Goal: Information Seeking & Learning: Learn about a topic

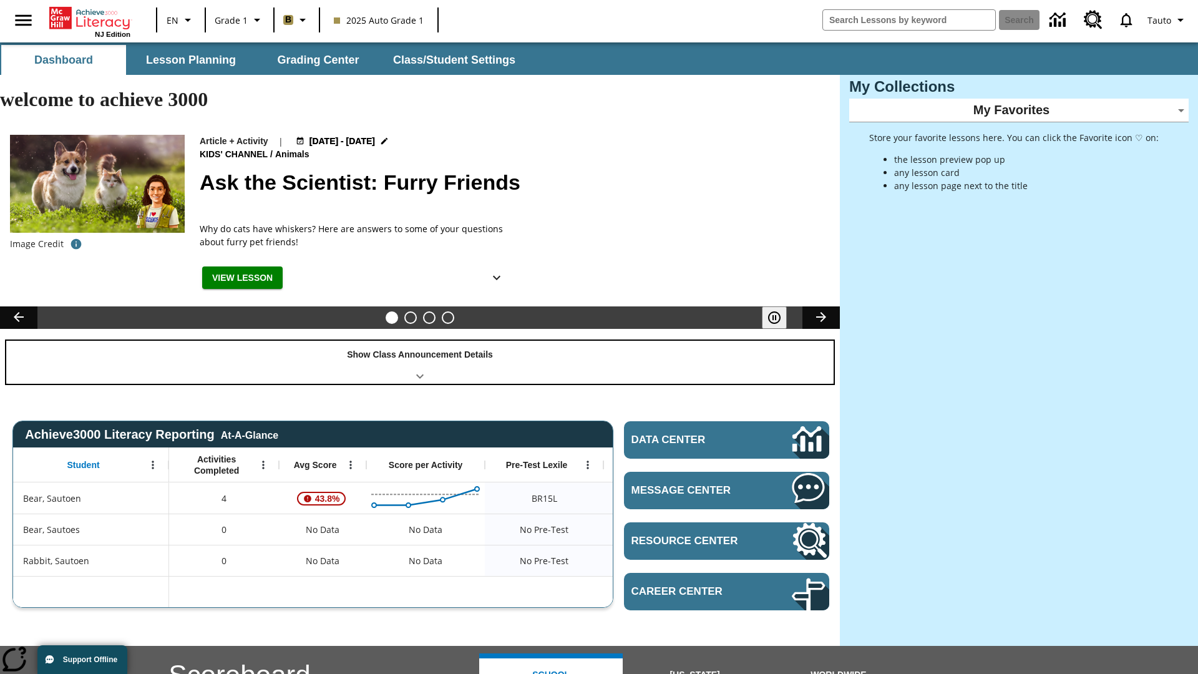
click at [420, 341] on div "Show Class Announcement Details" at bounding box center [420, 362] width 828 height 43
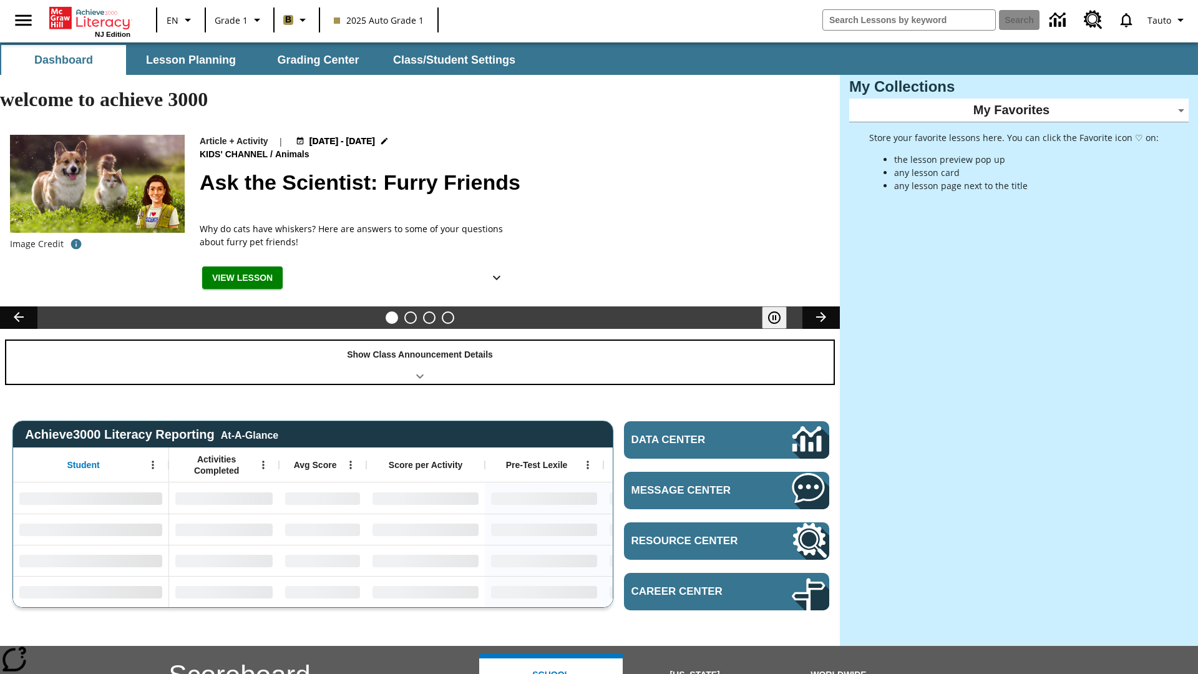
click at [420, 341] on div "Show Class Announcement Details" at bounding box center [420, 362] width 828 height 43
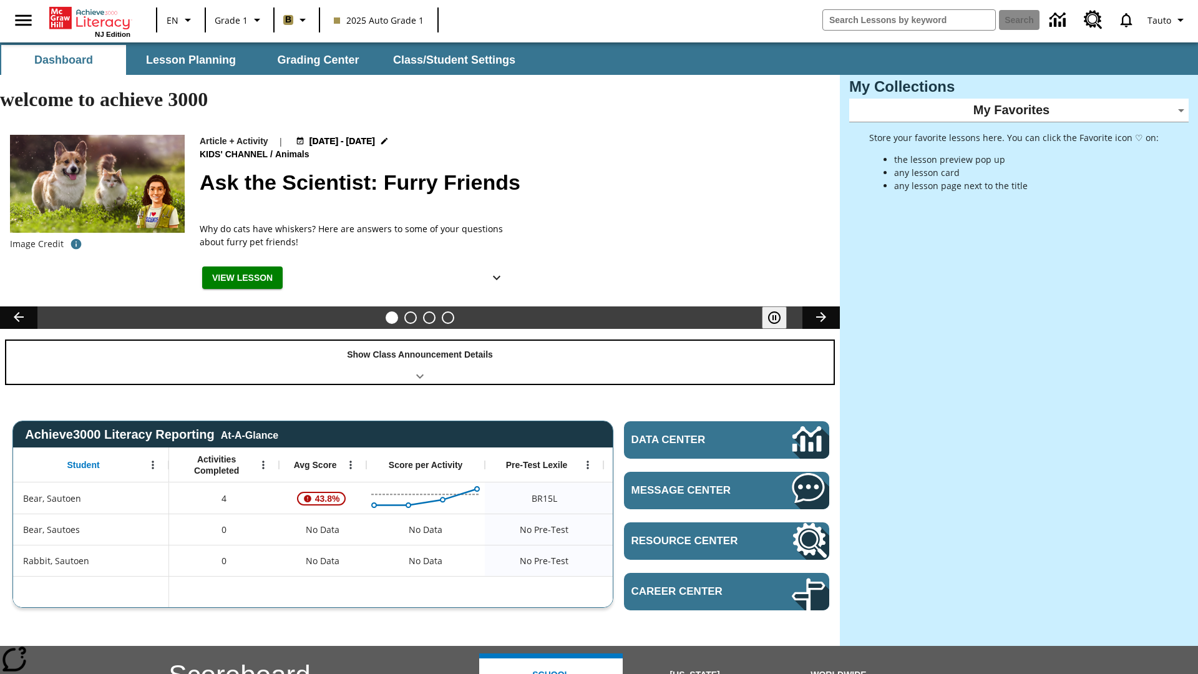
click at [420, 341] on div "Show Class Announcement Details" at bounding box center [420, 362] width 828 height 43
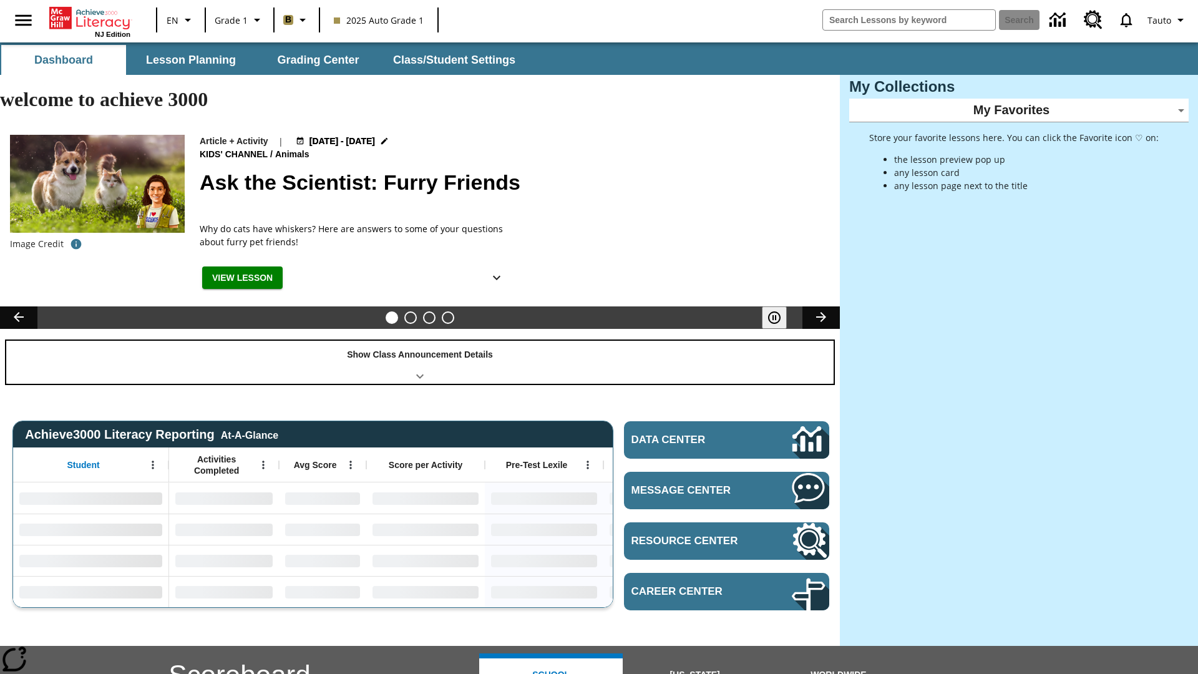
click at [420, 341] on div "Show Class Announcement Details" at bounding box center [420, 362] width 828 height 43
